Goal: Task Accomplishment & Management: Use online tool/utility

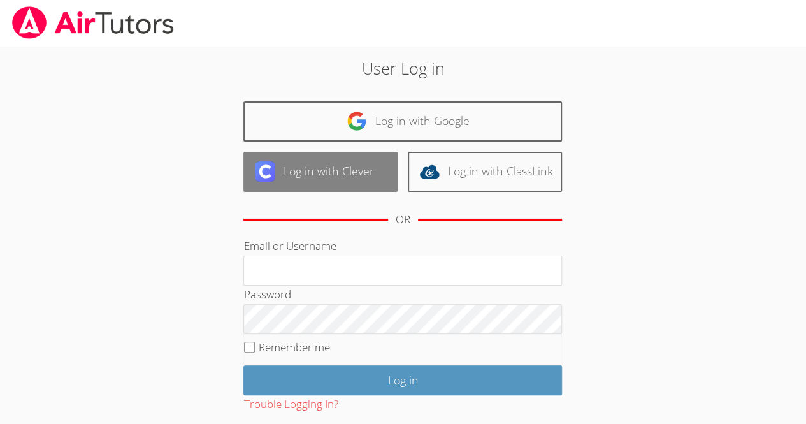
click at [361, 170] on link "Log in with Clever" at bounding box center [320, 172] width 154 height 40
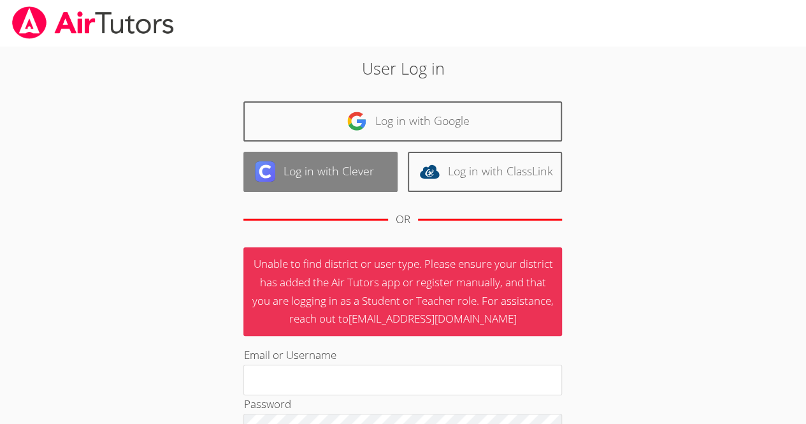
click at [343, 170] on link "Log in with Clever" at bounding box center [320, 172] width 154 height 40
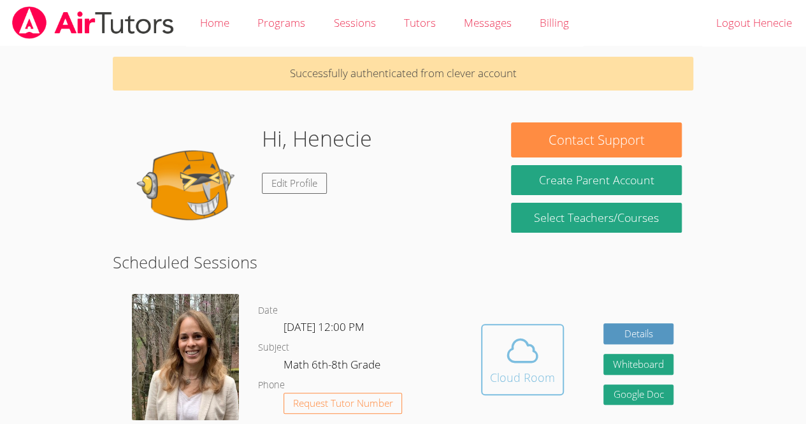
click at [541, 370] on div "Cloud Room" at bounding box center [522, 377] width 65 height 18
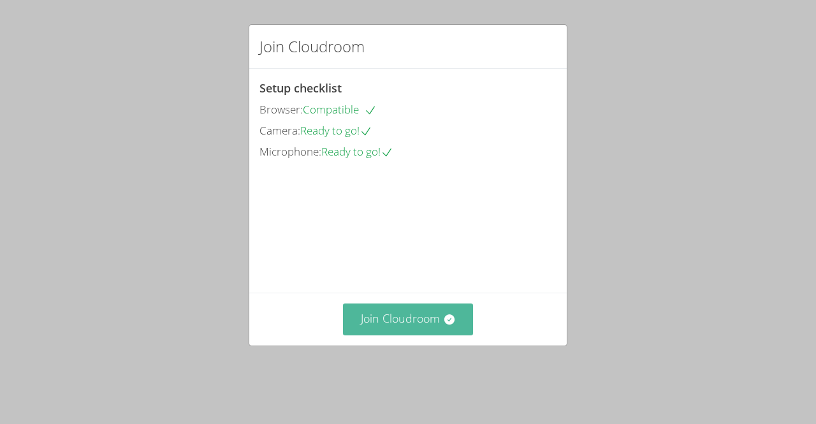
click at [431, 333] on button "Join Cloudroom" at bounding box center [408, 318] width 131 height 31
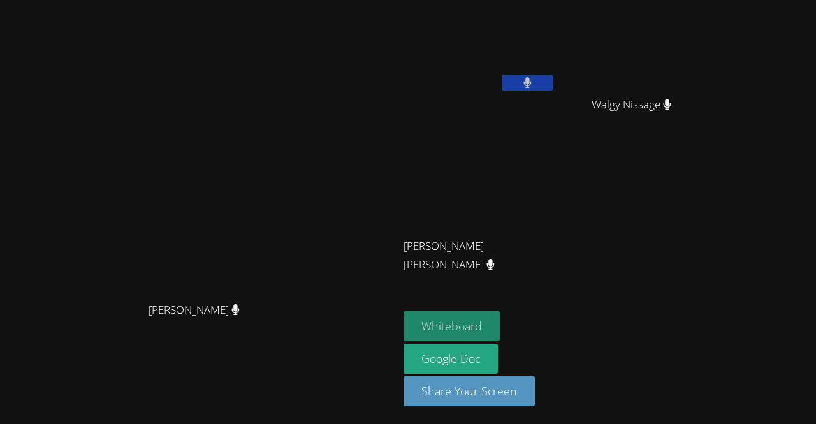
click at [500, 330] on button "Whiteboard" at bounding box center [451, 326] width 96 height 30
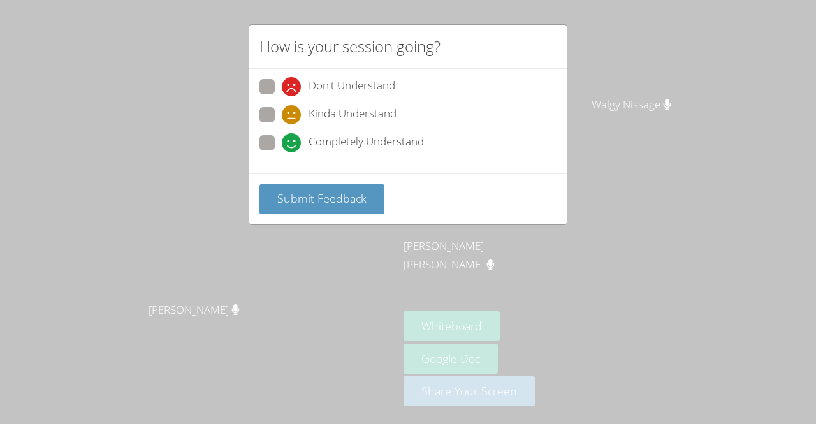
click at [282, 152] on span at bounding box center [282, 152] width 0 height 0
click at [282, 146] on input "Completely Understand" at bounding box center [287, 140] width 11 height 11
radio input "true"
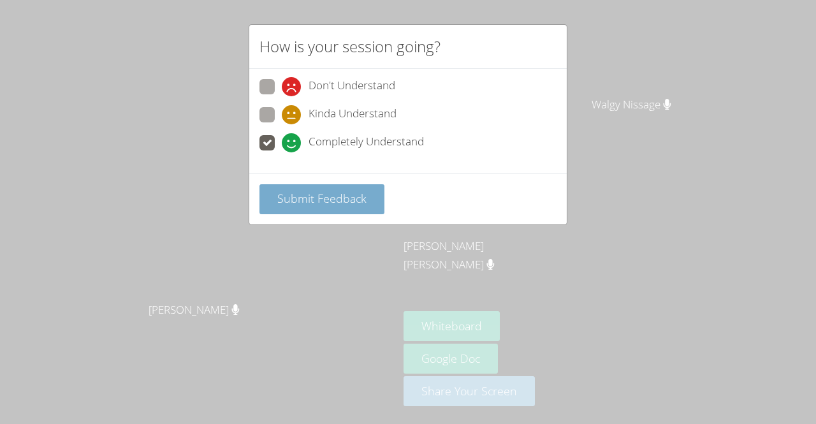
click at [351, 201] on span "Submit Feedback" at bounding box center [321, 198] width 89 height 15
